Goal: Information Seeking & Learning: Learn about a topic

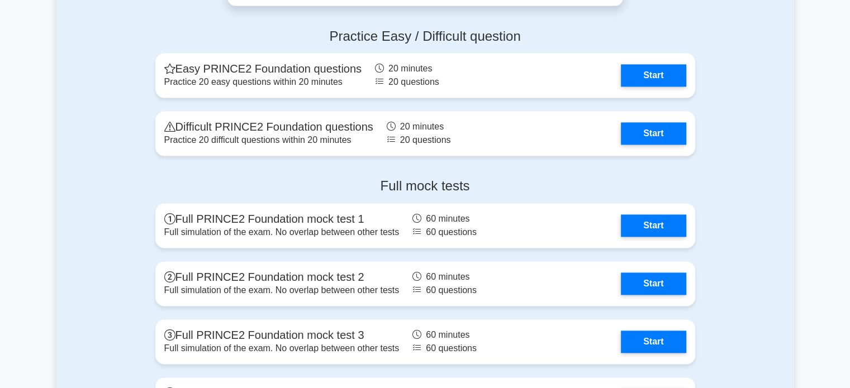
scroll to position [1509, 0]
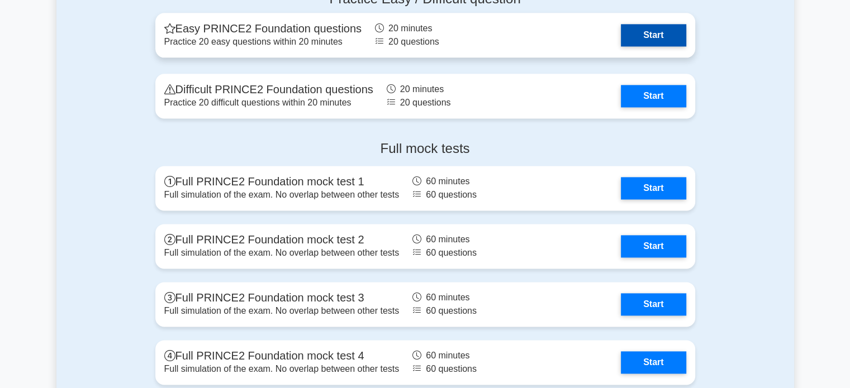
click at [664, 36] on link "Start" at bounding box center [653, 35] width 65 height 22
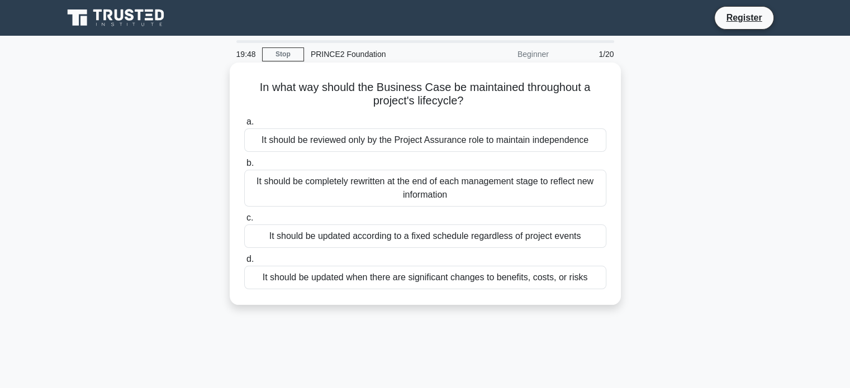
click at [355, 280] on div "It should be updated when there are significant changes to benefits, costs, or …" at bounding box center [425, 277] width 362 height 23
click at [244, 263] on input "d. It should be updated when there are significant changes to benefits, costs, …" at bounding box center [244, 259] width 0 height 7
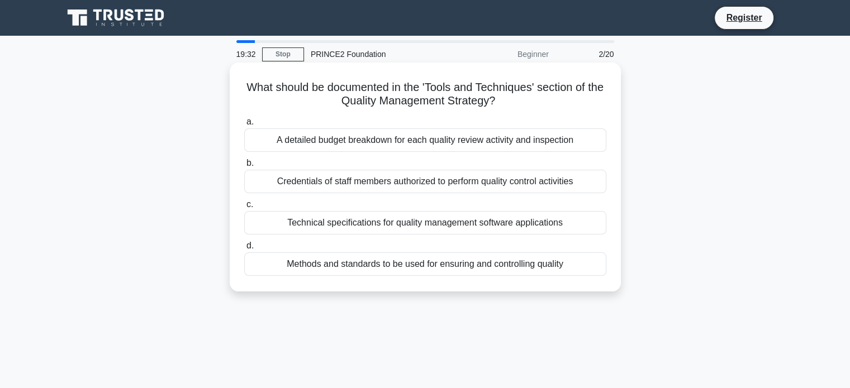
click at [329, 268] on div "Methods and standards to be used for ensuring and controlling quality" at bounding box center [425, 264] width 362 height 23
click at [244, 250] on input "d. Methods and standards to be used for ensuring and controlling quality" at bounding box center [244, 246] width 0 height 7
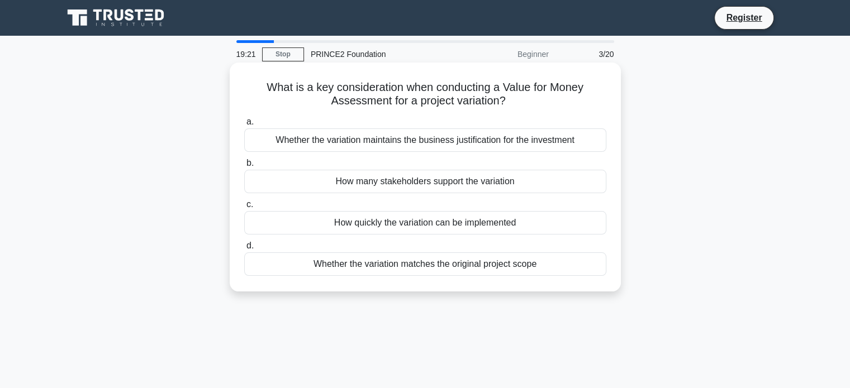
click at [447, 143] on div "Whether the variation maintains the business justification for the investment" at bounding box center [425, 140] width 362 height 23
click at [244, 126] on input "a. Whether the variation maintains the business justification for the investment" at bounding box center [244, 121] width 0 height 7
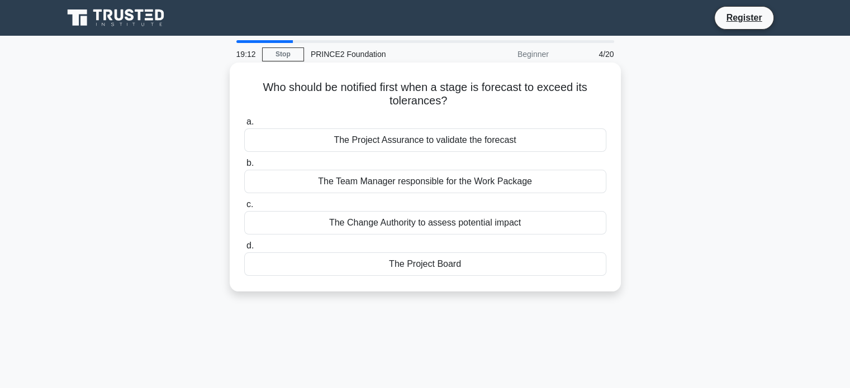
click at [418, 268] on div "The Project Board" at bounding box center [425, 264] width 362 height 23
click at [244, 250] on input "d. The Project Board" at bounding box center [244, 246] width 0 height 7
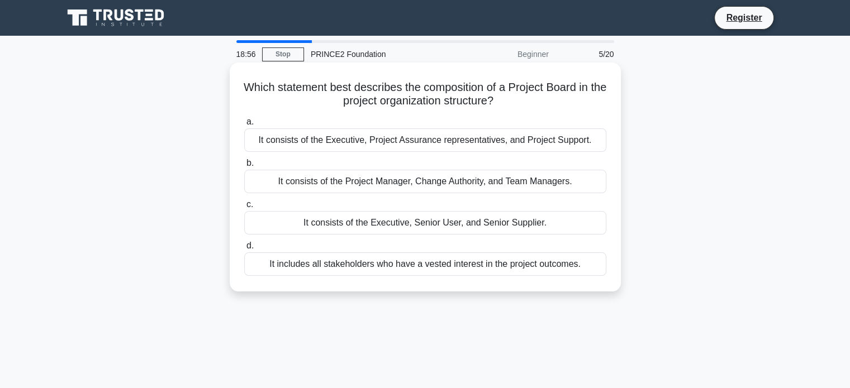
click at [419, 269] on div "It includes all stakeholders who have a vested interest in the project outcomes." at bounding box center [425, 264] width 362 height 23
click at [244, 250] on input "d. It includes all stakeholders who have a vested interest in the project outco…" at bounding box center [244, 246] width 0 height 7
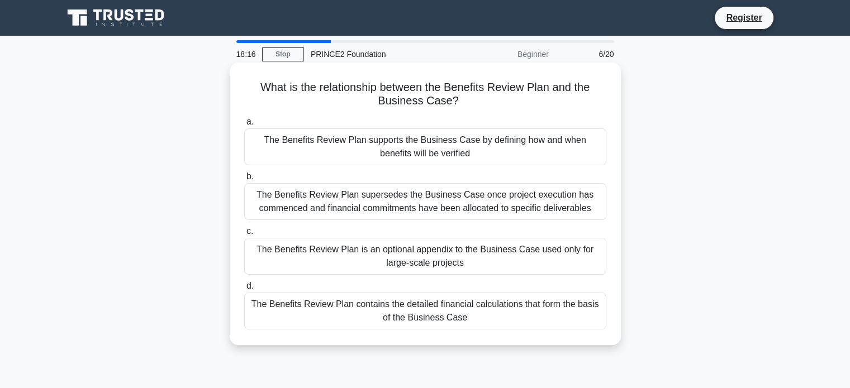
click at [425, 320] on div "The Benefits Review Plan contains the detailed financial calculations that form…" at bounding box center [425, 311] width 362 height 37
click at [244, 290] on input "d. The Benefits Review Plan contains the detailed financial calculations that f…" at bounding box center [244, 286] width 0 height 7
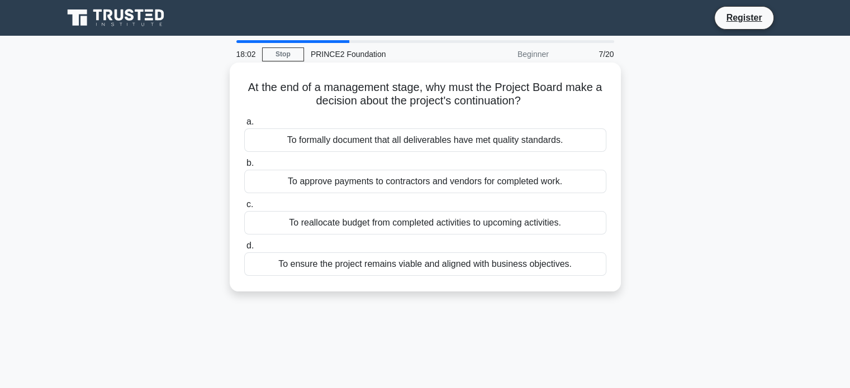
click at [425, 263] on div "To ensure the project remains viable and aligned with business objectives." at bounding box center [425, 264] width 362 height 23
click at [244, 250] on input "d. To ensure the project remains viable and aligned with business objectives." at bounding box center [244, 246] width 0 height 7
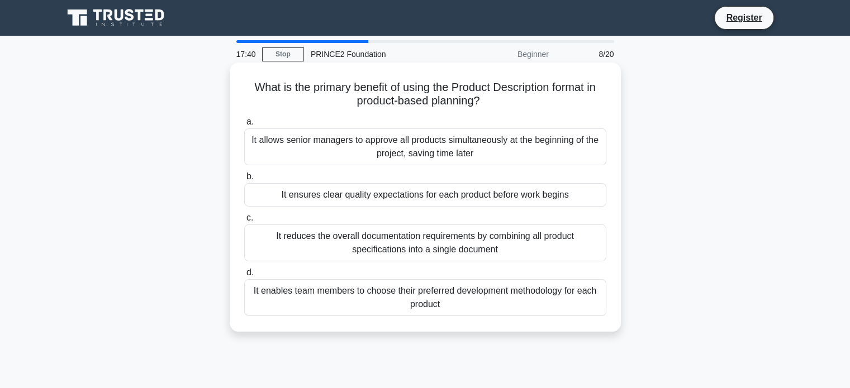
click at [418, 197] on div "It ensures clear quality expectations for each product before work begins" at bounding box center [425, 194] width 362 height 23
click at [244, 181] on input "b. It ensures clear quality expectations for each product before work begins" at bounding box center [244, 176] width 0 height 7
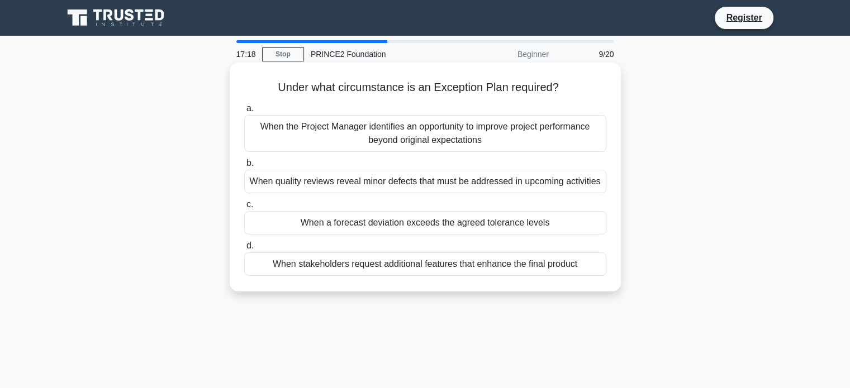
click at [431, 270] on div "When stakeholders request additional features that enhance the final product" at bounding box center [425, 264] width 362 height 23
click at [244, 250] on input "d. When stakeholders request additional features that enhance the final product" at bounding box center [244, 246] width 0 height 7
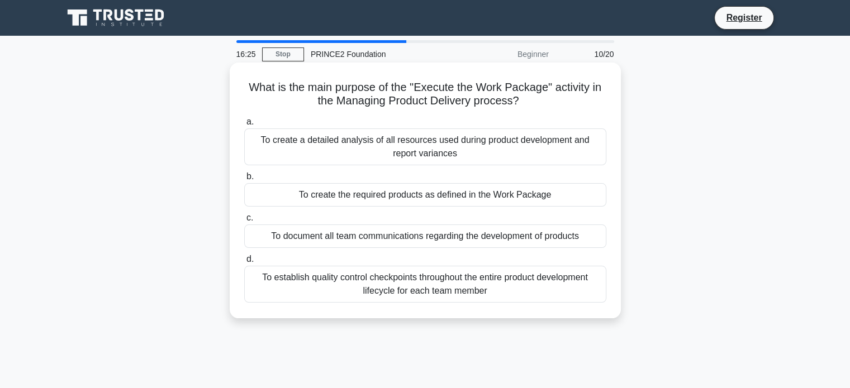
click at [431, 149] on div "To create a detailed analysis of all resources used during product development …" at bounding box center [425, 147] width 362 height 37
click at [244, 126] on input "a. To create a detailed analysis of all resources used during product developme…" at bounding box center [244, 121] width 0 height 7
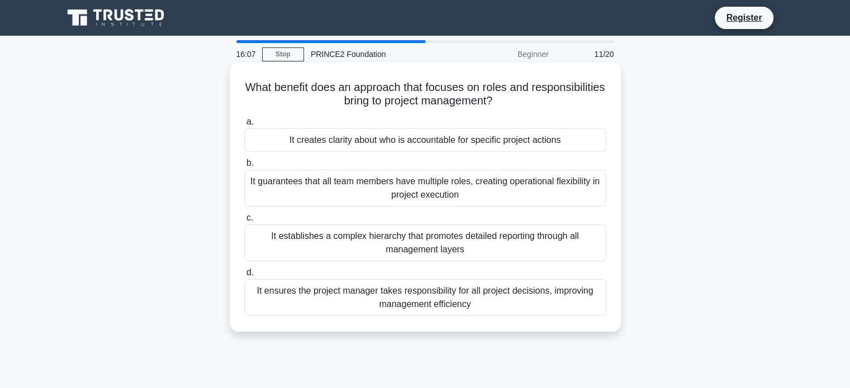
click at [373, 138] on div "It creates clarity about who is accountable for specific project actions" at bounding box center [425, 140] width 362 height 23
click at [244, 126] on input "a. It creates clarity about who is accountable for specific project actions" at bounding box center [244, 121] width 0 height 7
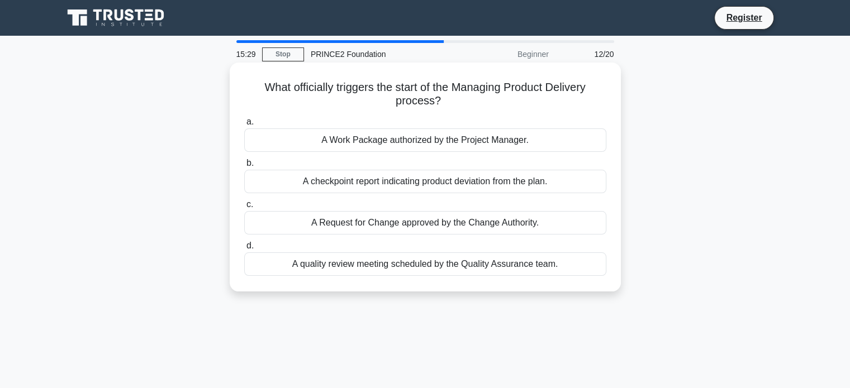
click at [440, 265] on div "A quality review meeting scheduled by the Quality Assurance team." at bounding box center [425, 264] width 362 height 23
click at [244, 250] on input "d. A quality review meeting scheduled by the Quality Assurance team." at bounding box center [244, 246] width 0 height 7
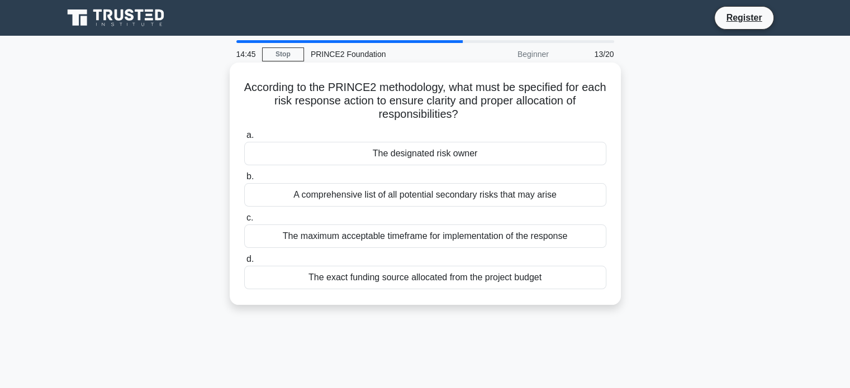
click at [427, 156] on div "The designated risk owner" at bounding box center [425, 153] width 362 height 23
click at [244, 139] on input "a. The designated risk owner" at bounding box center [244, 135] width 0 height 7
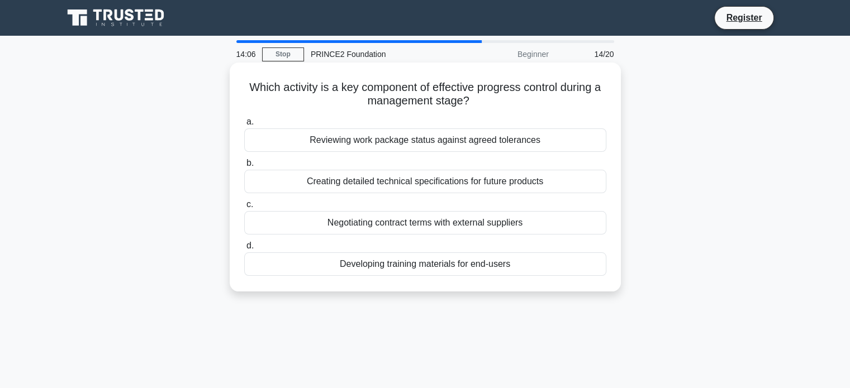
click at [438, 144] on div "Reviewing work package status against agreed tolerances" at bounding box center [425, 140] width 362 height 23
click at [244, 126] on input "a. Reviewing work package status against agreed tolerances" at bounding box center [244, 121] width 0 height 7
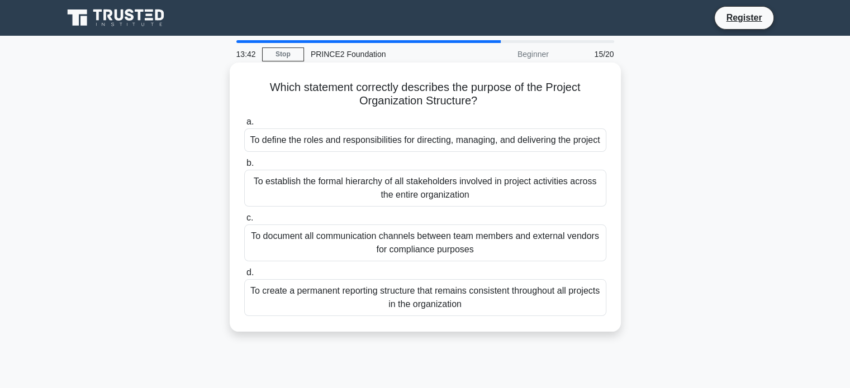
click at [436, 145] on div "To define the roles and responsibilities for directing, managing, and deliverin…" at bounding box center [425, 140] width 362 height 23
click at [244, 126] on input "a. To define the roles and responsibilities for directing, managing, and delive…" at bounding box center [244, 121] width 0 height 7
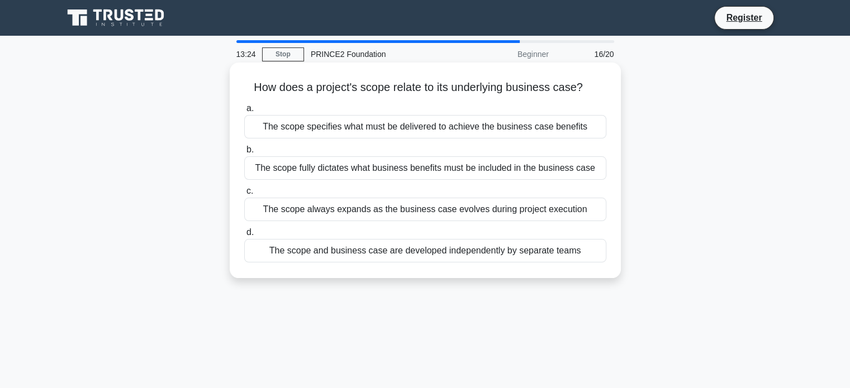
click at [402, 168] on div "The scope fully dictates what business benefits must be included in the busines…" at bounding box center [425, 167] width 362 height 23
click at [244, 154] on input "b. The scope fully dictates what business benefits must be included in the busi…" at bounding box center [244, 149] width 0 height 7
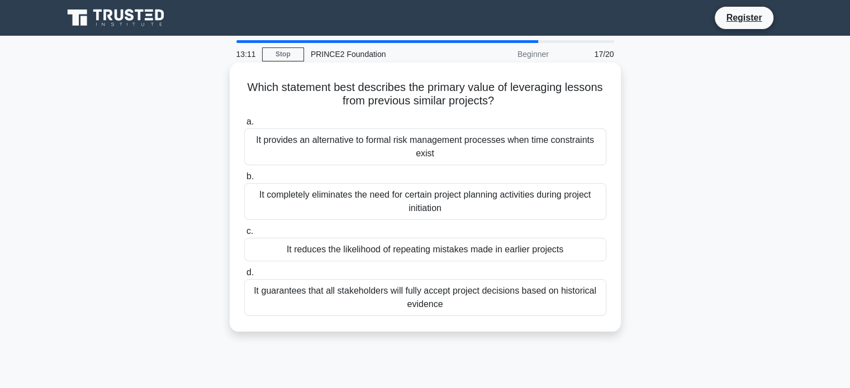
click at [463, 250] on div "It reduces the likelihood of repeating mistakes made in earlier projects" at bounding box center [425, 249] width 362 height 23
click at [244, 235] on input "c. It reduces the likelihood of repeating mistakes made in earlier projects" at bounding box center [244, 231] width 0 height 7
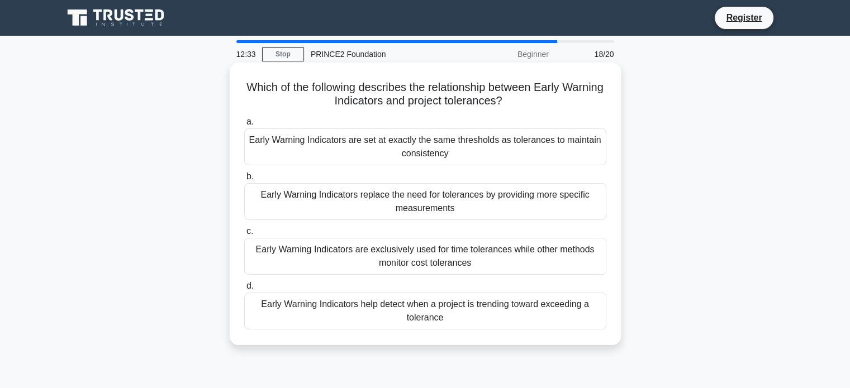
click at [467, 310] on div "Early Warning Indicators help detect when a project is trending toward exceedin…" at bounding box center [425, 311] width 362 height 37
click at [244, 290] on input "d. Early Warning Indicators help detect when a project is trending toward excee…" at bounding box center [244, 286] width 0 height 7
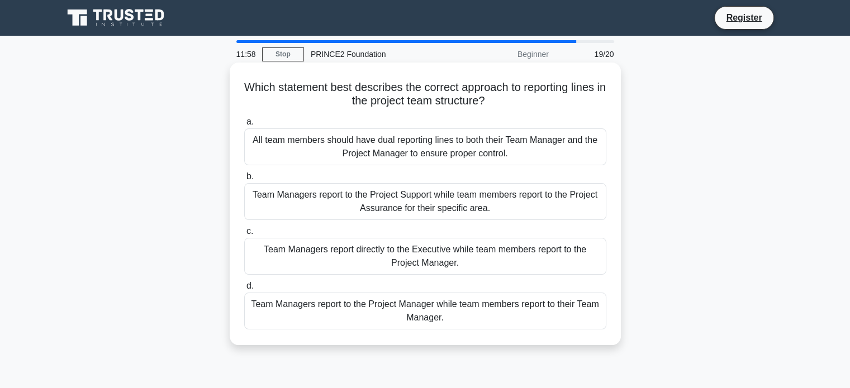
click at [480, 316] on div "Team Managers report to the Project Manager while team members report to their …" at bounding box center [425, 311] width 362 height 37
click at [244, 290] on input "d. Team Managers report to the Project Manager while team members report to the…" at bounding box center [244, 286] width 0 height 7
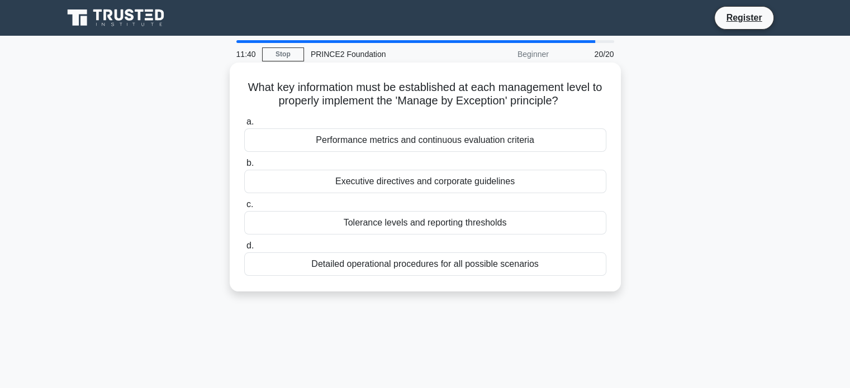
click at [416, 223] on div "Tolerance levels and reporting thresholds" at bounding box center [425, 222] width 362 height 23
click at [244, 208] on input "c. Tolerance levels and reporting thresholds" at bounding box center [244, 204] width 0 height 7
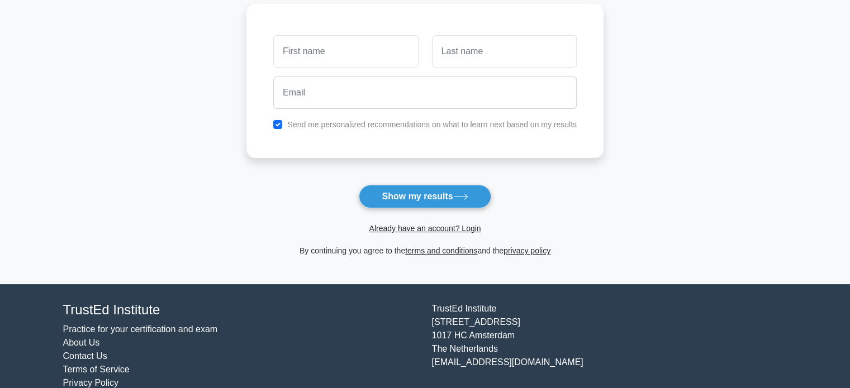
scroll to position [172, 0]
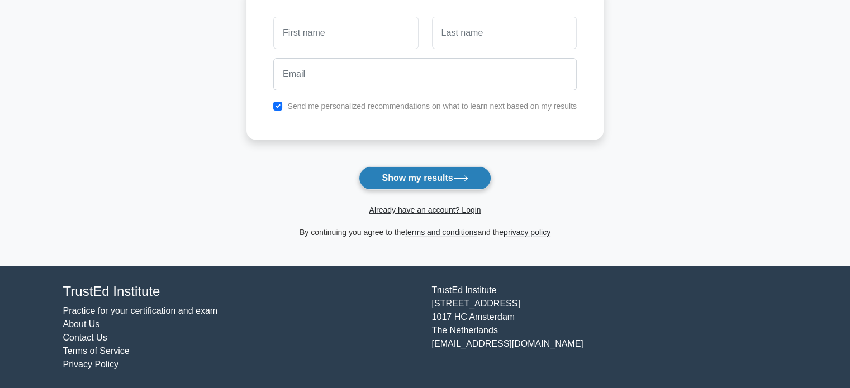
click at [402, 176] on button "Show my results" at bounding box center [425, 178] width 132 height 23
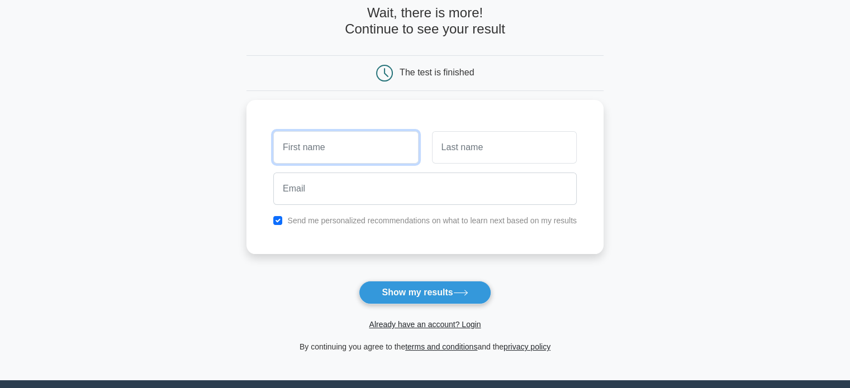
scroll to position [4, 0]
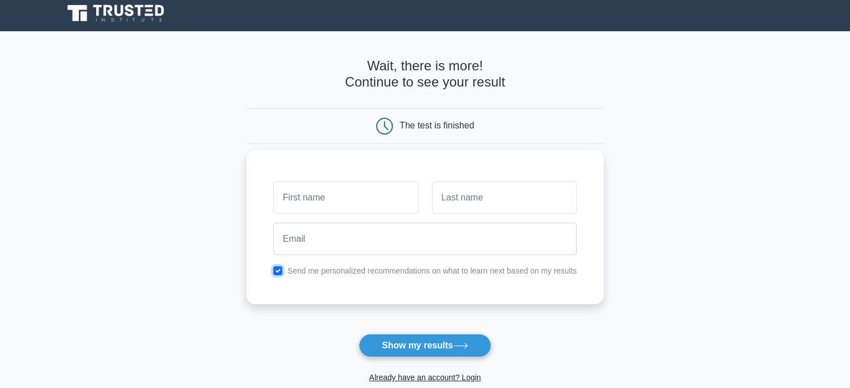
click at [276, 269] on input "checkbox" at bounding box center [277, 271] width 9 height 9
checkbox input "false"
click at [309, 205] on input "text" at bounding box center [345, 198] width 145 height 32
type input "[PERSON_NAME]"
click at [468, 205] on input "text" at bounding box center [504, 198] width 145 height 32
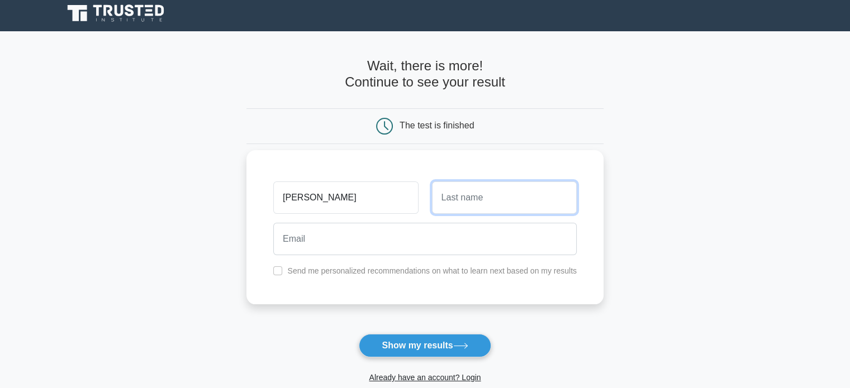
type input "Di Francesco"
drag, startPoint x: 343, startPoint y: 263, endPoint x: 345, endPoint y: 252, distance: 11.3
click at [344, 258] on div "Paola Di Francesco Send me personalized recommendations on what to learn next b…" at bounding box center [424, 227] width 357 height 154
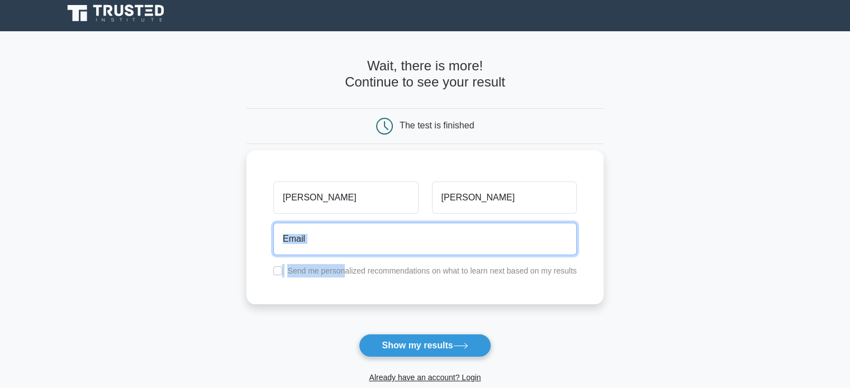
click at [347, 245] on input "email" at bounding box center [424, 239] width 303 height 32
type input "paola.paoladf@gmail.com"
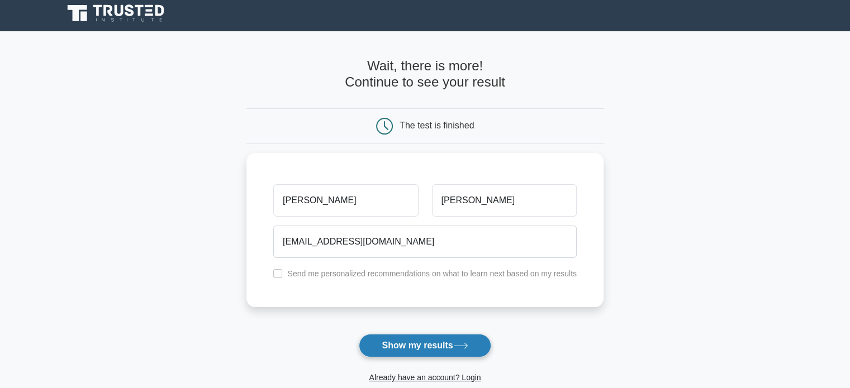
click at [396, 345] on button "Show my results" at bounding box center [425, 345] width 132 height 23
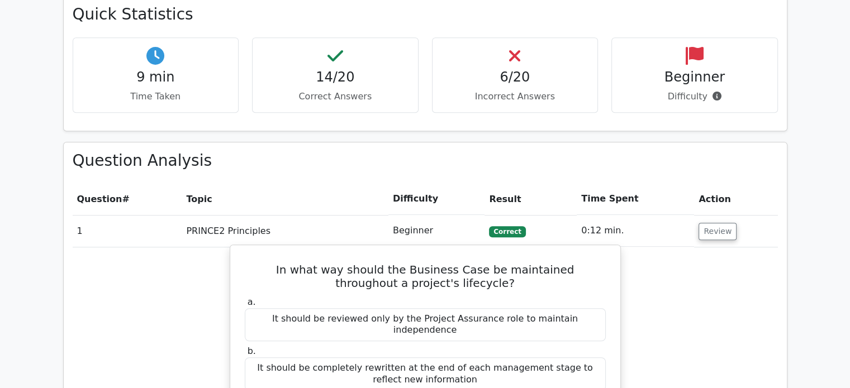
scroll to position [782, 0]
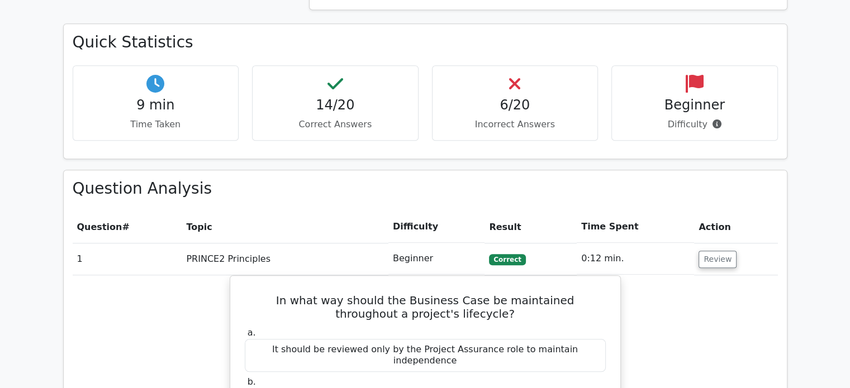
click at [345, 243] on td "PRINCE2 Principles" at bounding box center [285, 259] width 207 height 32
click at [724, 251] on button "Review" at bounding box center [718, 259] width 38 height 17
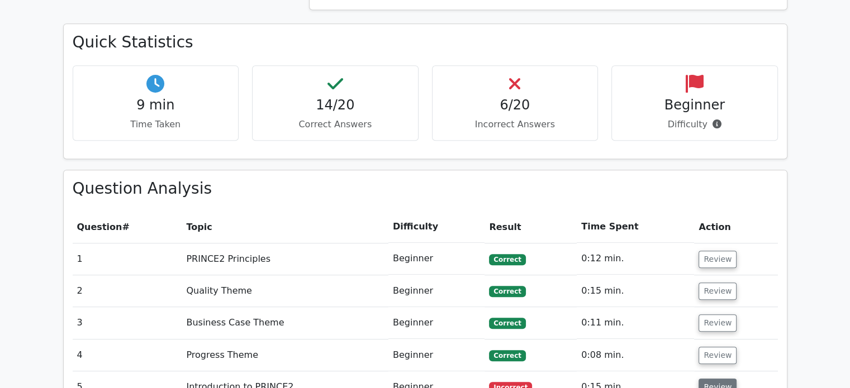
drag, startPoint x: 715, startPoint y: 350, endPoint x: 578, endPoint y: 282, distance: 153.2
click at [715, 379] on button "Review" at bounding box center [718, 387] width 38 height 17
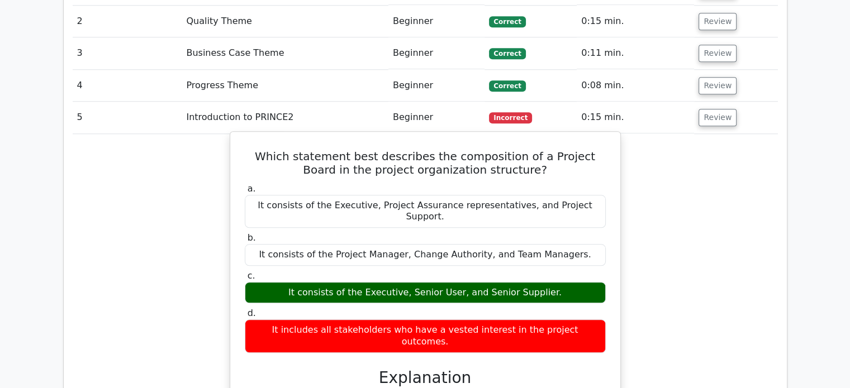
scroll to position [1062, 0]
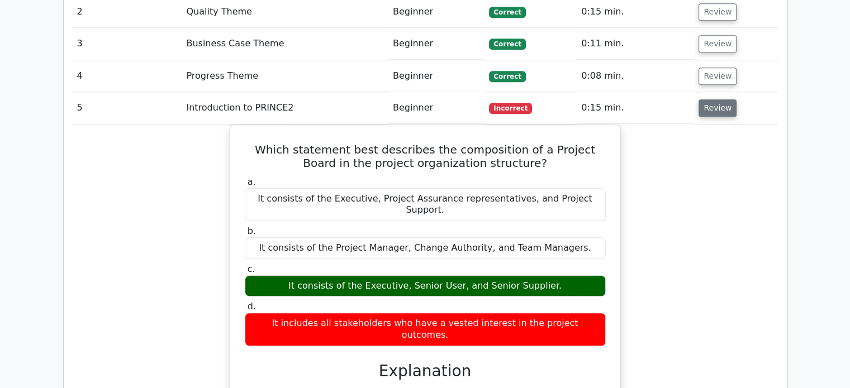
click at [711, 99] on button "Review" at bounding box center [718, 107] width 38 height 17
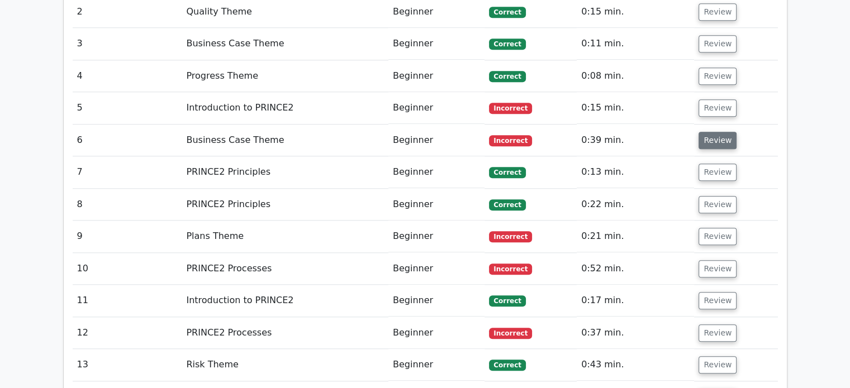
click at [713, 132] on button "Review" at bounding box center [718, 140] width 38 height 17
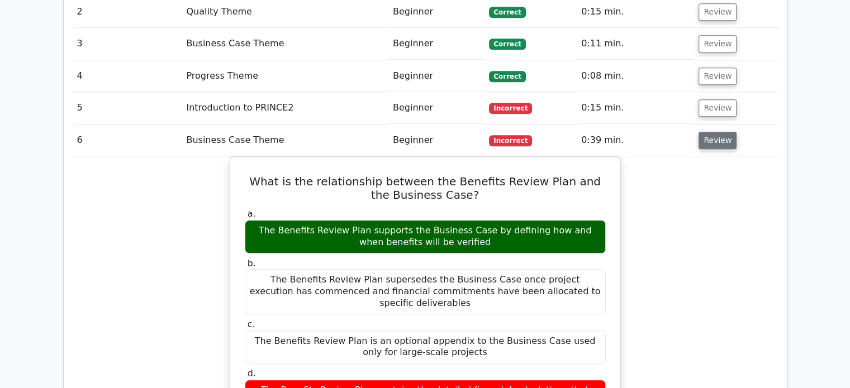
click at [716, 132] on button "Review" at bounding box center [718, 140] width 38 height 17
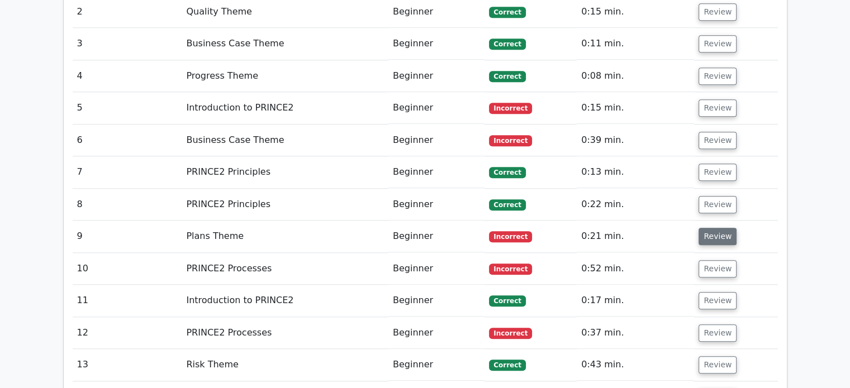
click at [725, 228] on button "Review" at bounding box center [718, 236] width 38 height 17
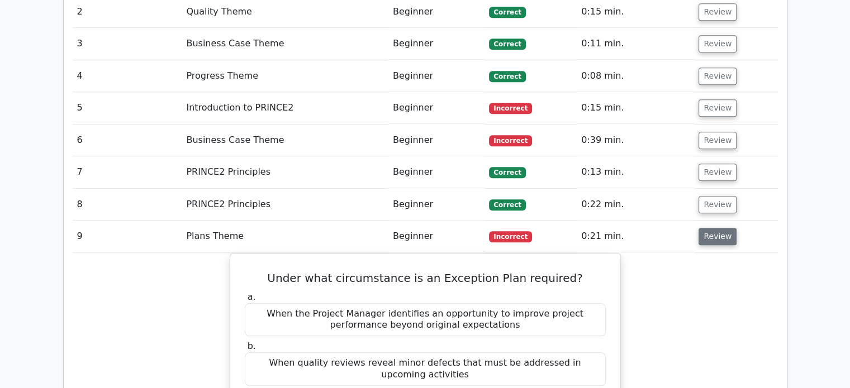
click at [725, 228] on button "Review" at bounding box center [718, 236] width 38 height 17
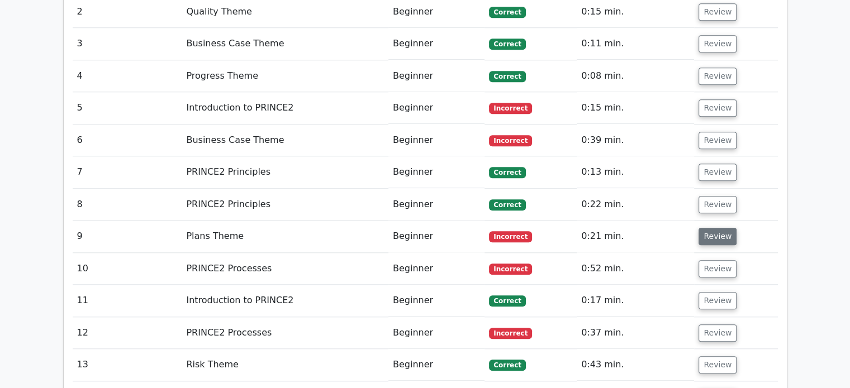
click at [725, 228] on button "Review" at bounding box center [718, 236] width 38 height 17
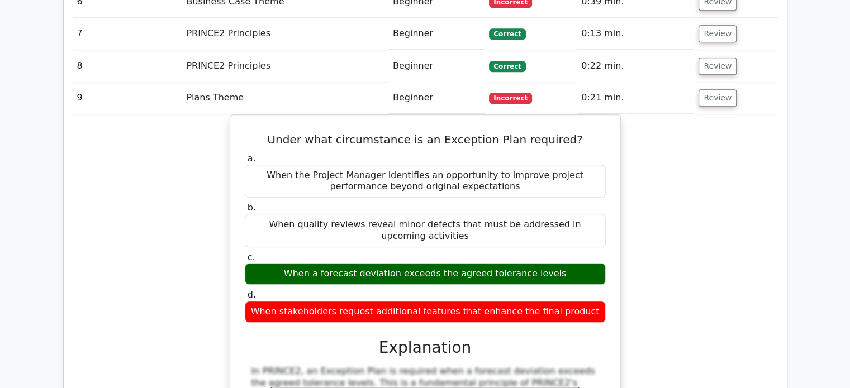
scroll to position [1174, 0]
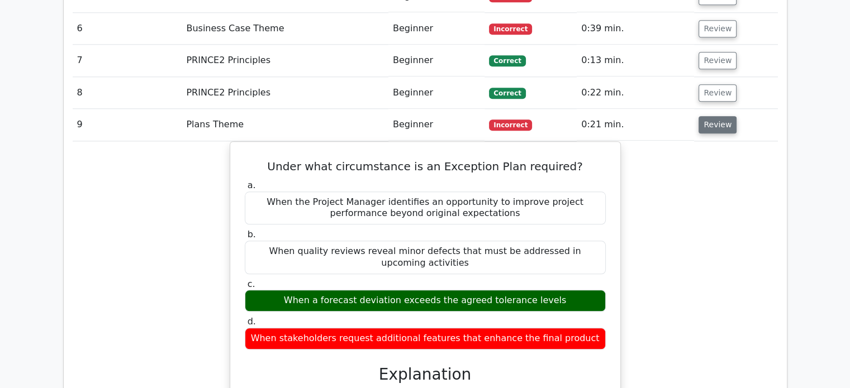
click at [711, 116] on button "Review" at bounding box center [718, 124] width 38 height 17
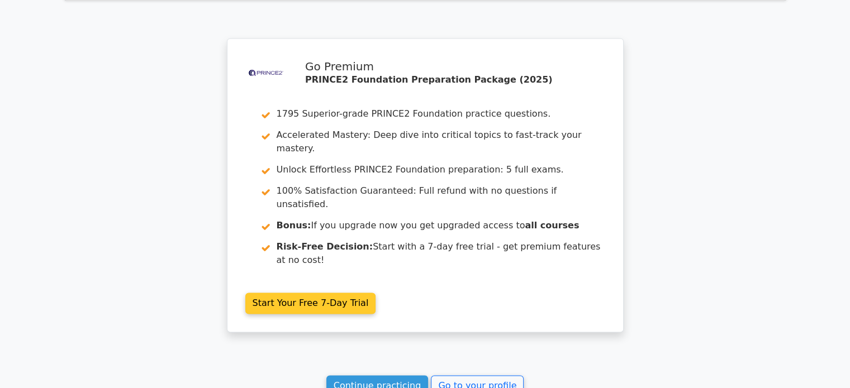
scroll to position [1771, 0]
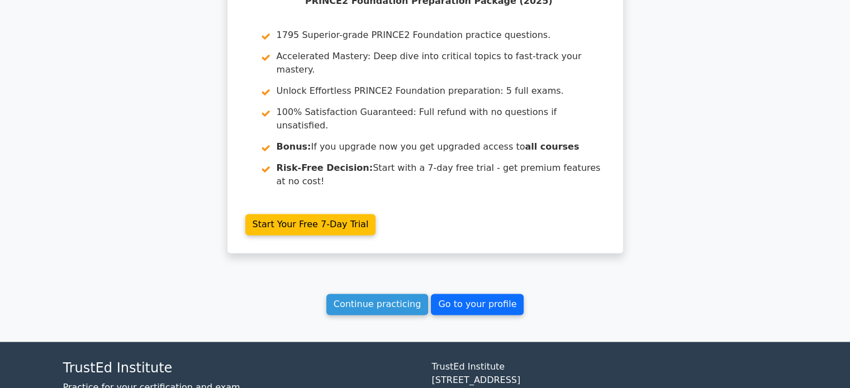
click at [458, 294] on link "Go to your profile" at bounding box center [477, 304] width 93 height 21
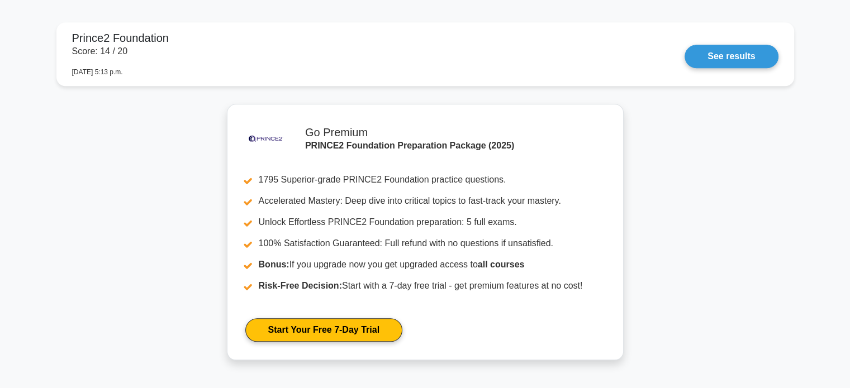
scroll to position [1006, 0]
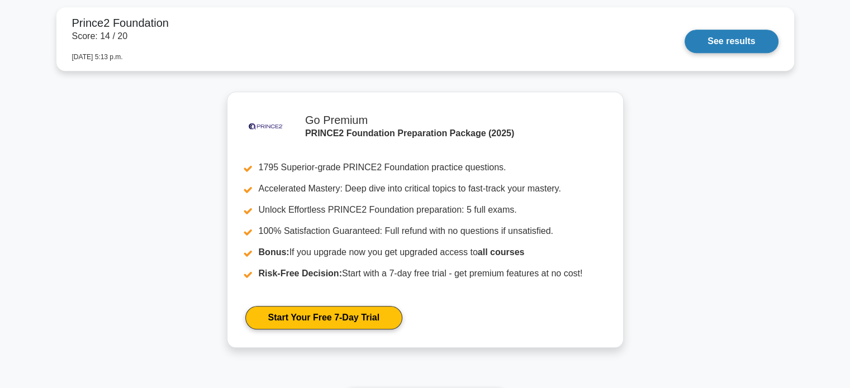
click at [731, 30] on link "See results" at bounding box center [731, 41] width 93 height 23
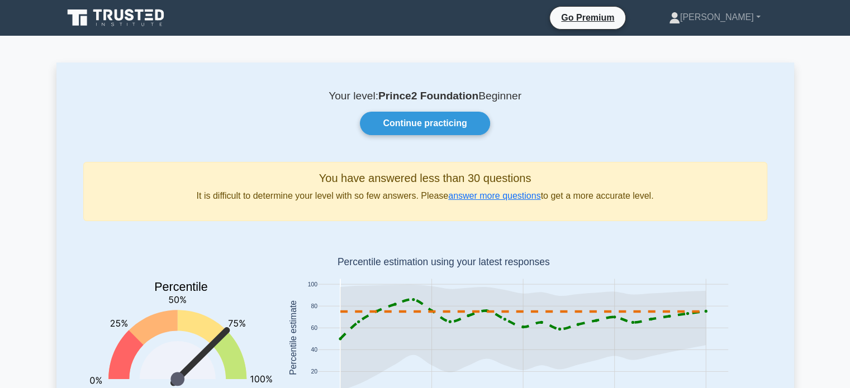
click at [118, 20] on icon at bounding box center [119, 15] width 9 height 11
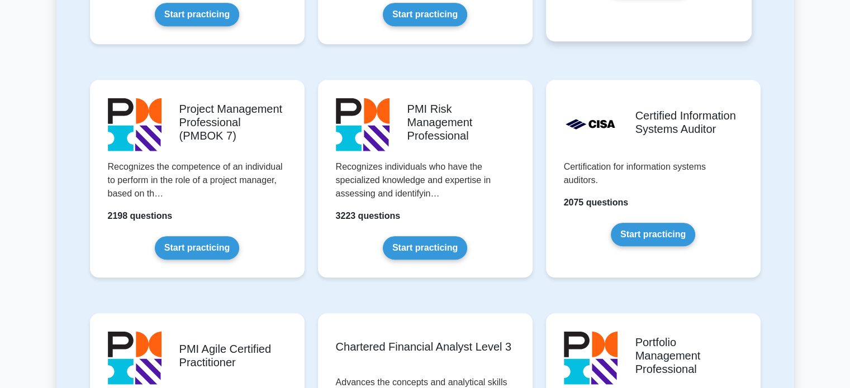
scroll to position [671, 0]
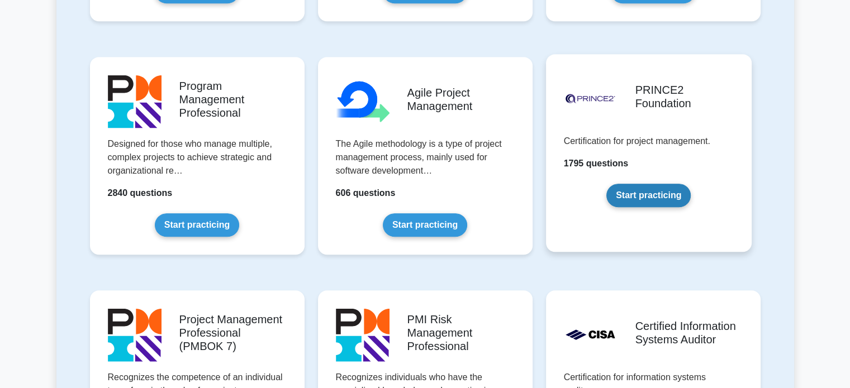
click at [644, 184] on link "Start practicing" at bounding box center [648, 195] width 84 height 23
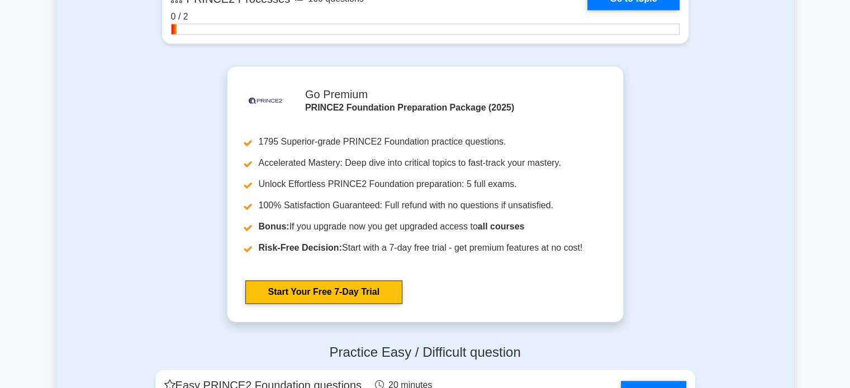
scroll to position [1397, 0]
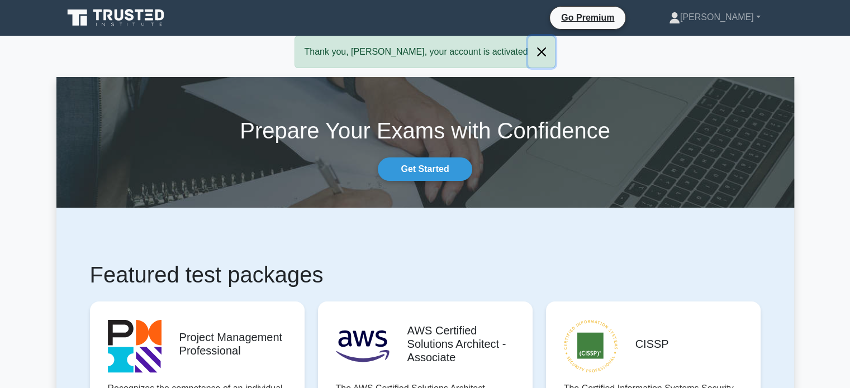
drag, startPoint x: 511, startPoint y: 55, endPoint x: 495, endPoint y: 20, distance: 39.3
click at [528, 55] on button "Close" at bounding box center [541, 51] width 27 height 31
